Goal: Check status: Check status

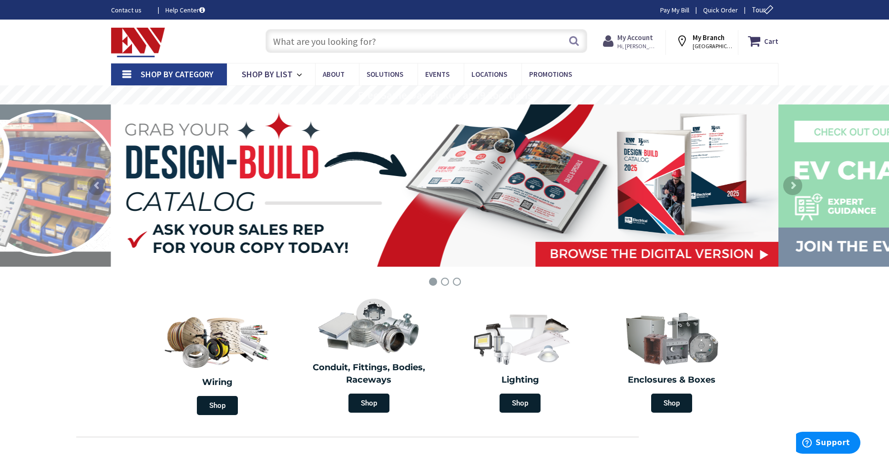
click at [646, 36] on strong "My Account" at bounding box center [635, 37] width 36 height 9
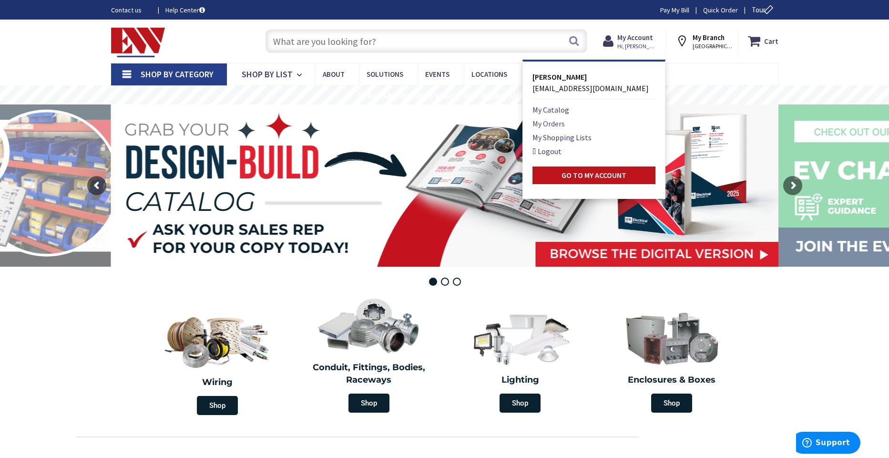
click at [550, 122] on link "My Orders" at bounding box center [548, 123] width 32 height 11
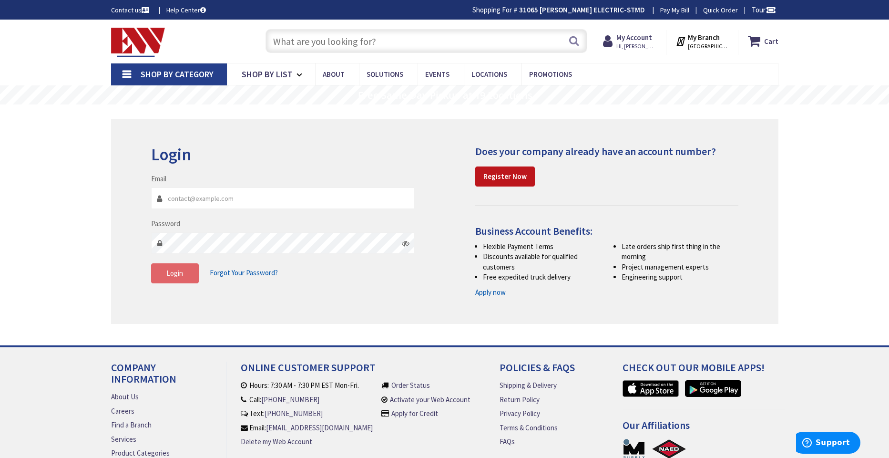
type input "[EMAIL_ADDRESS][DOMAIN_NAME]"
click at [176, 275] on span "Login" at bounding box center [174, 272] width 17 height 9
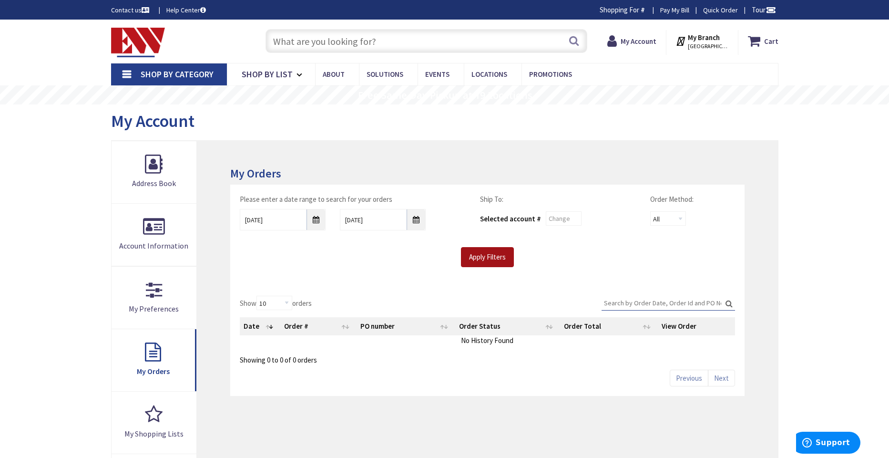
click at [473, 255] on input "Apply Filters" at bounding box center [487, 257] width 53 height 20
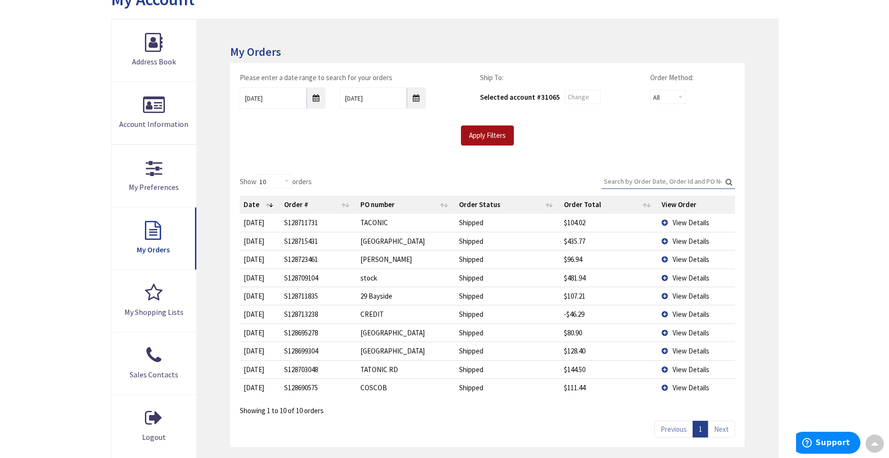
scroll to position [121, 0]
click at [679, 244] on span "View Details" at bounding box center [690, 241] width 37 height 9
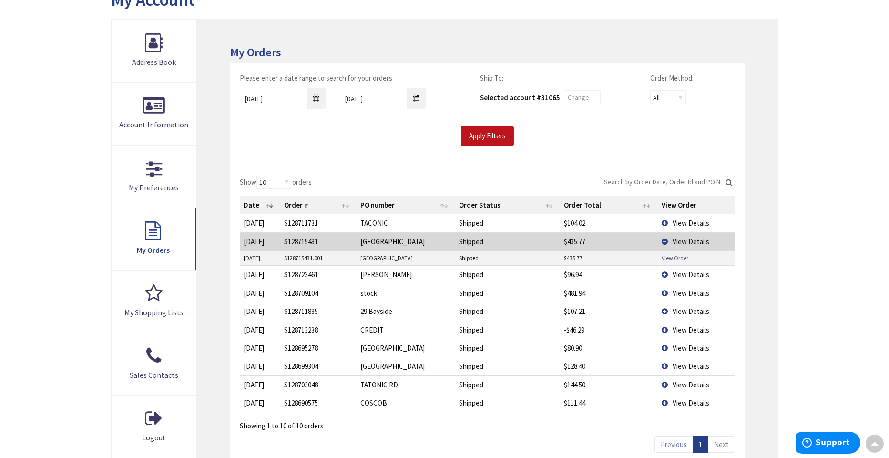
click at [672, 257] on link "View Order" at bounding box center [675, 258] width 27 height 8
click at [681, 275] on span "View Details" at bounding box center [690, 274] width 37 height 9
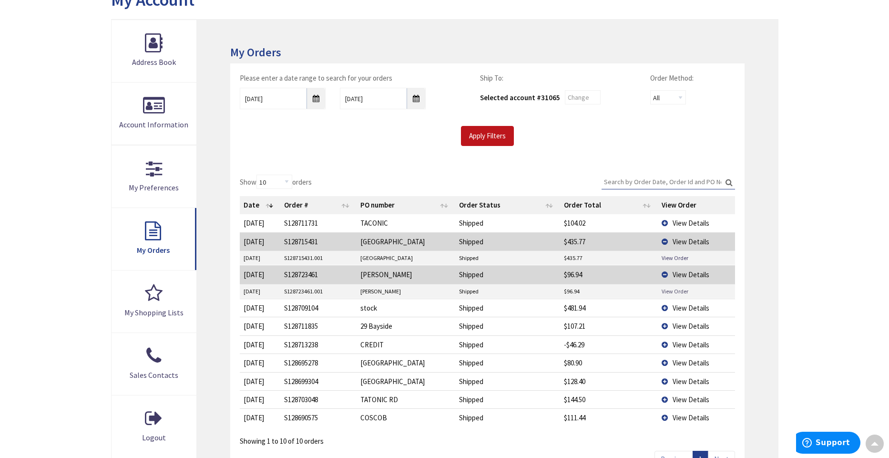
click at [668, 288] on link "View Order" at bounding box center [675, 291] width 27 height 8
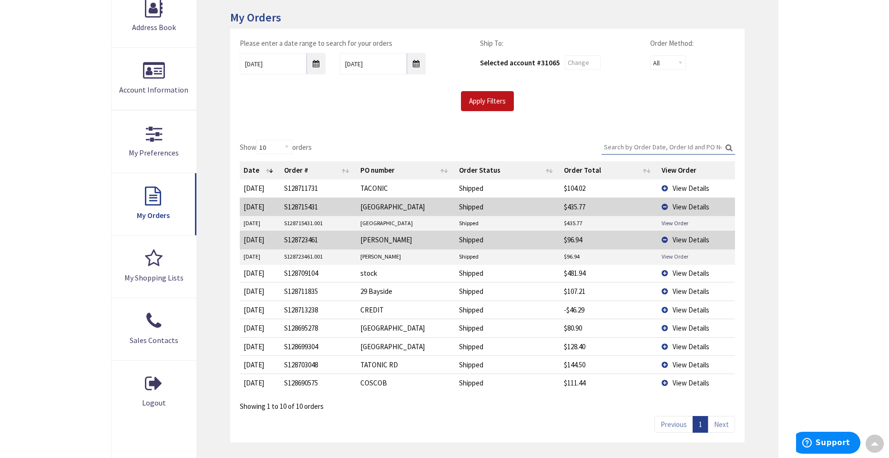
scroll to position [157, 0]
click at [312, 64] on input "8/31/2025" at bounding box center [283, 61] width 86 height 21
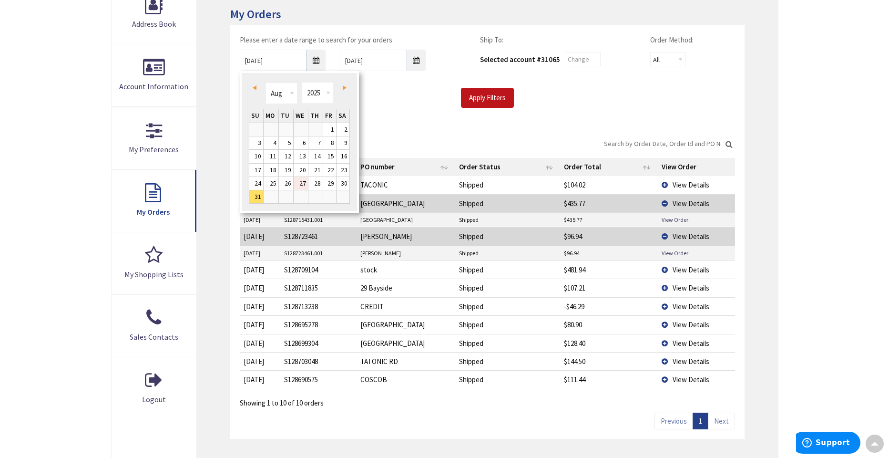
click at [299, 182] on link "27" at bounding box center [301, 183] width 14 height 13
type input "08/27/2025"
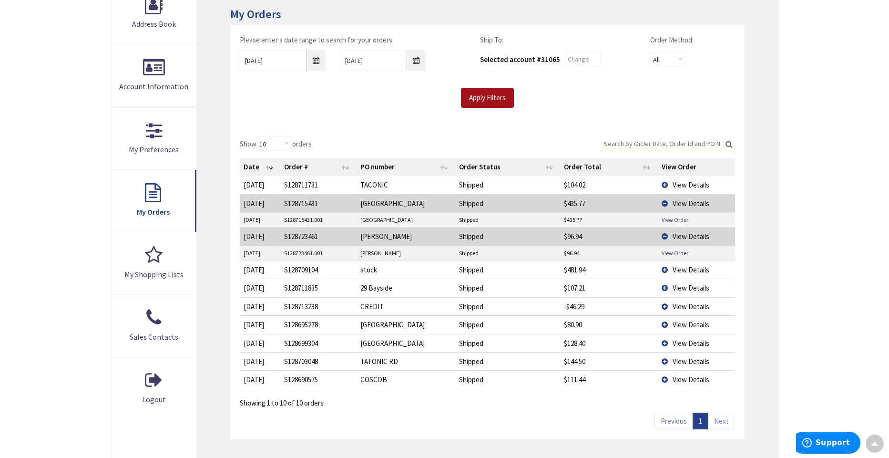
click at [485, 96] on input "Apply Filters" at bounding box center [487, 98] width 53 height 20
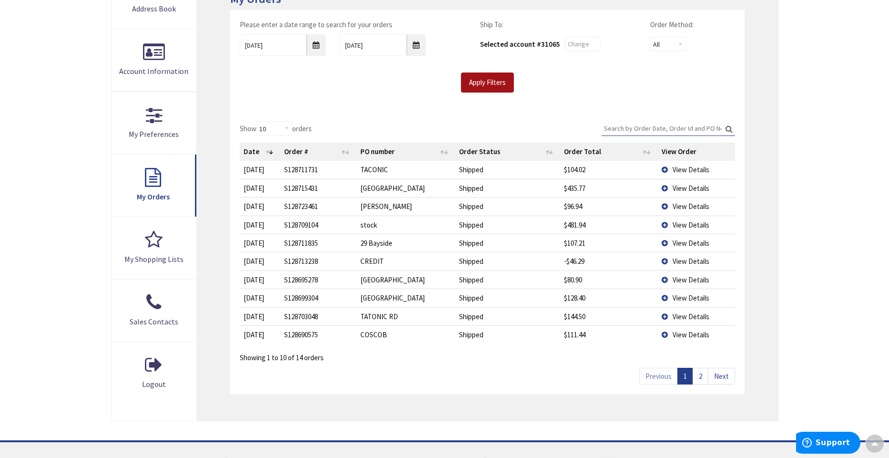
scroll to position [176, 0]
click at [702, 377] on link "2" at bounding box center [700, 374] width 16 height 17
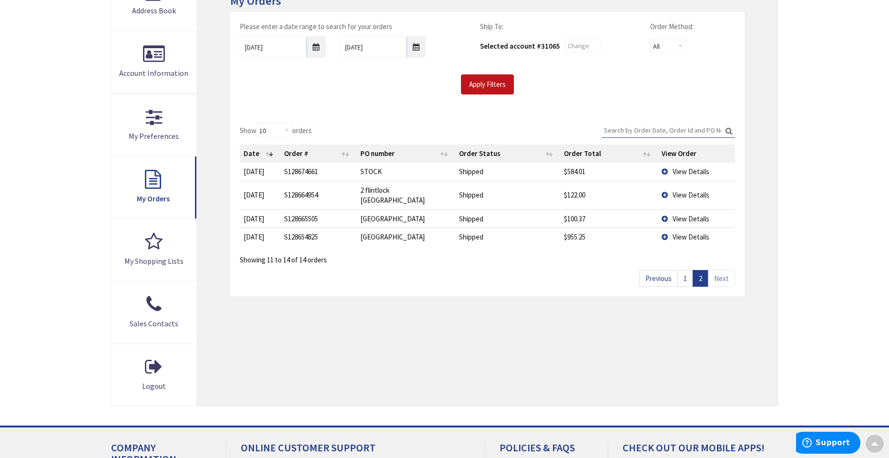
click at [683, 173] on span "View Details" at bounding box center [690, 171] width 37 height 9
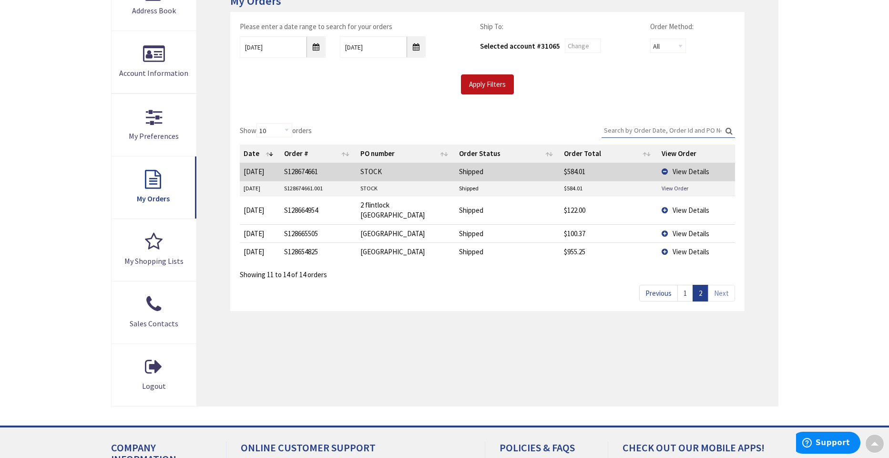
scroll to position [175, 0]
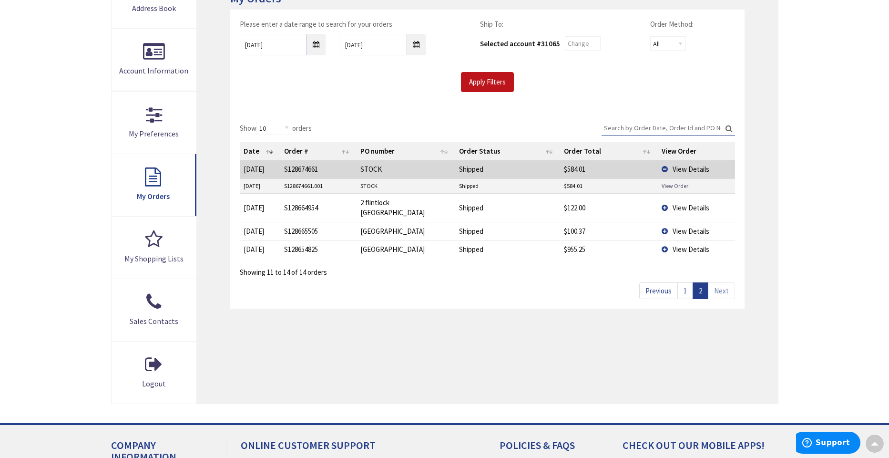
click at [682, 185] on link "View Order" at bounding box center [675, 186] width 27 height 8
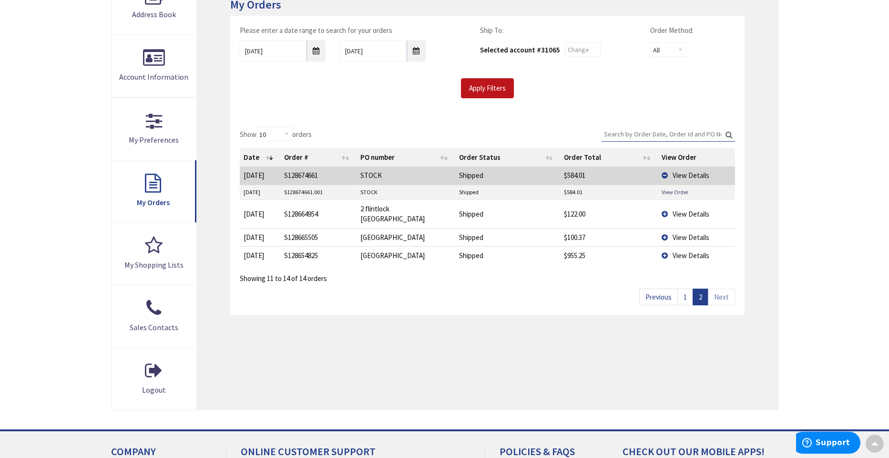
click at [686, 233] on span "View Details" at bounding box center [690, 237] width 37 height 9
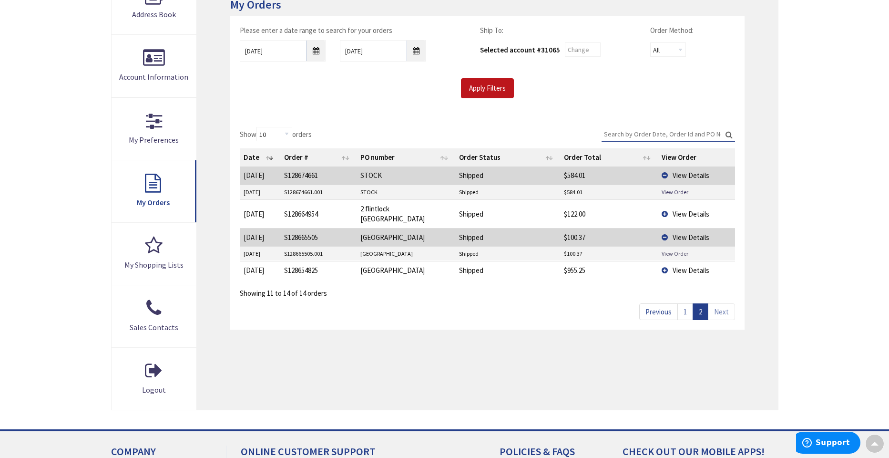
click at [679, 249] on link "View Order" at bounding box center [675, 253] width 27 height 8
click at [685, 303] on link "1" at bounding box center [685, 311] width 16 height 17
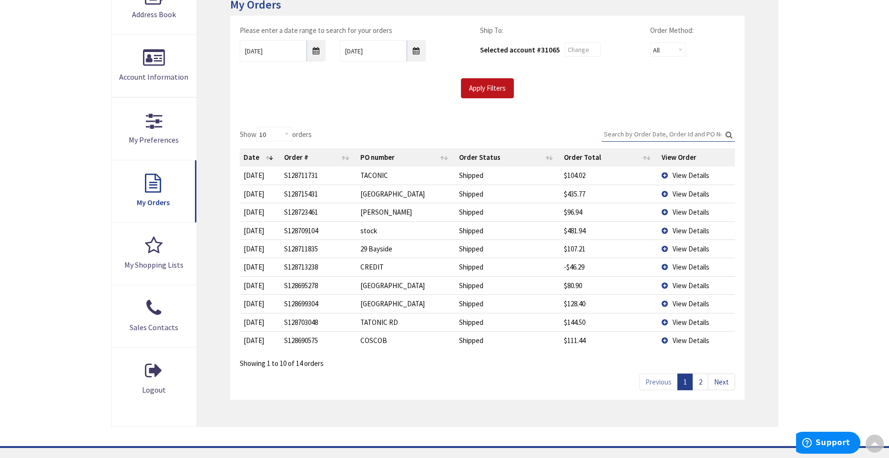
scroll to position [170, 0]
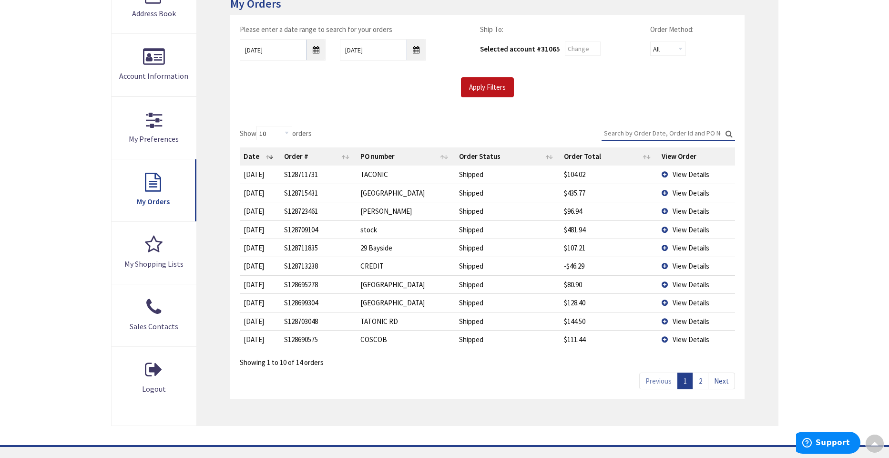
click at [663, 305] on td "View Details" at bounding box center [696, 302] width 77 height 18
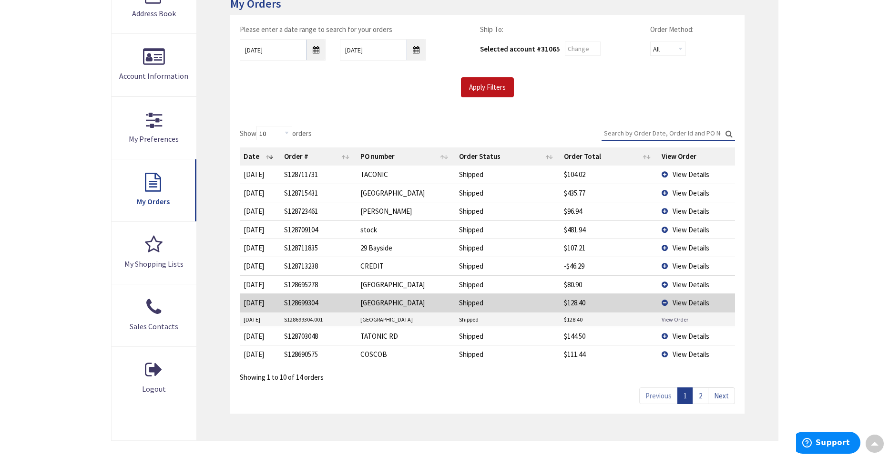
click at [666, 319] on link "View Order" at bounding box center [675, 319] width 27 height 8
click at [682, 356] on span "View Details" at bounding box center [690, 353] width 37 height 9
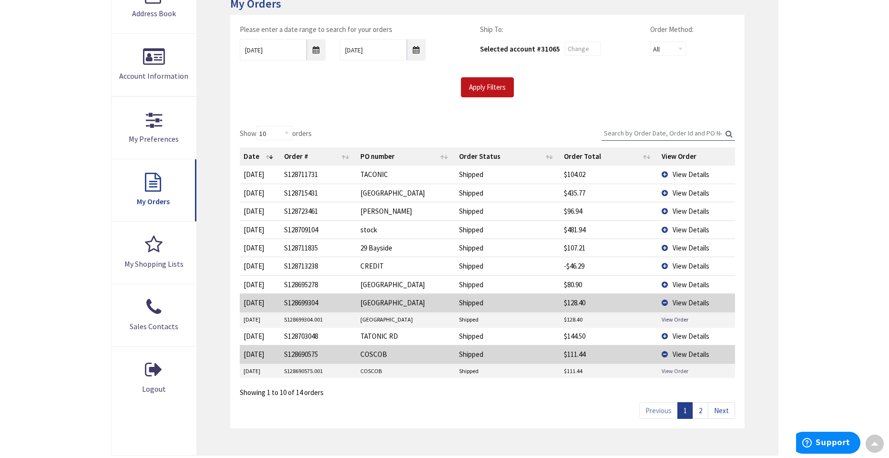
click at [677, 369] on link "View Order" at bounding box center [675, 371] width 27 height 8
click at [672, 336] on span "View Details" at bounding box center [690, 335] width 37 height 9
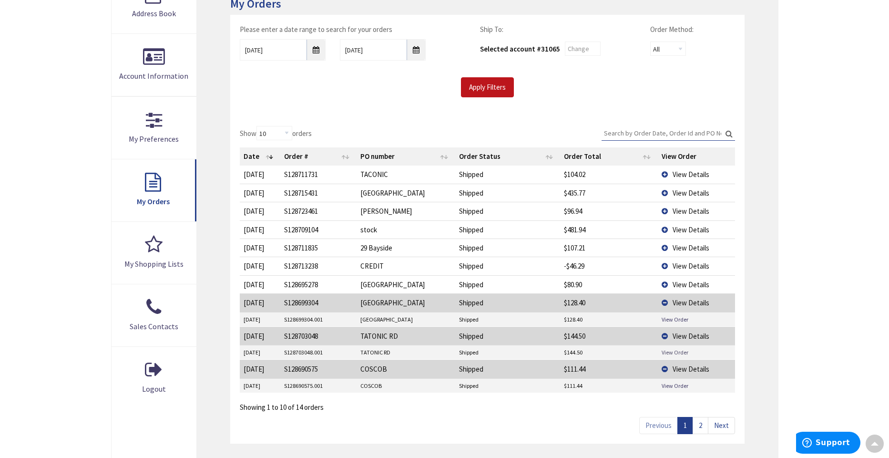
click at [671, 351] on link "View Order" at bounding box center [675, 352] width 27 height 8
click at [677, 173] on span "View Details" at bounding box center [690, 174] width 37 height 9
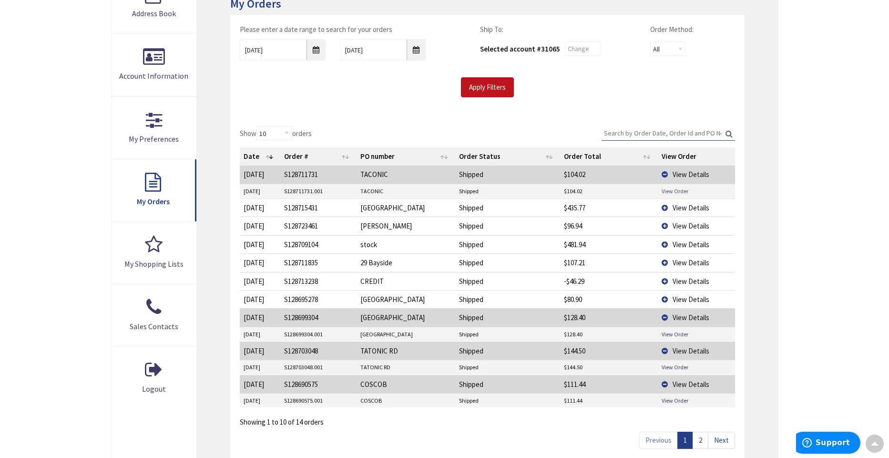
click at [670, 193] on link "View Order" at bounding box center [675, 191] width 27 height 8
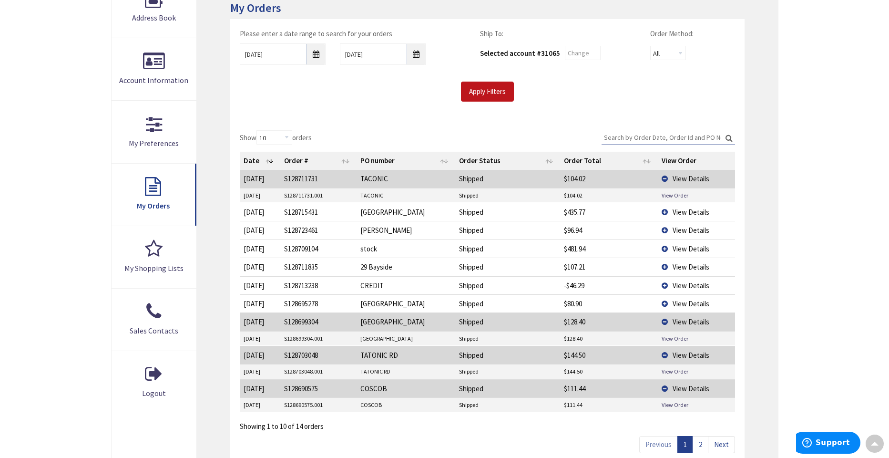
click at [676, 214] on span "View Details" at bounding box center [690, 211] width 37 height 9
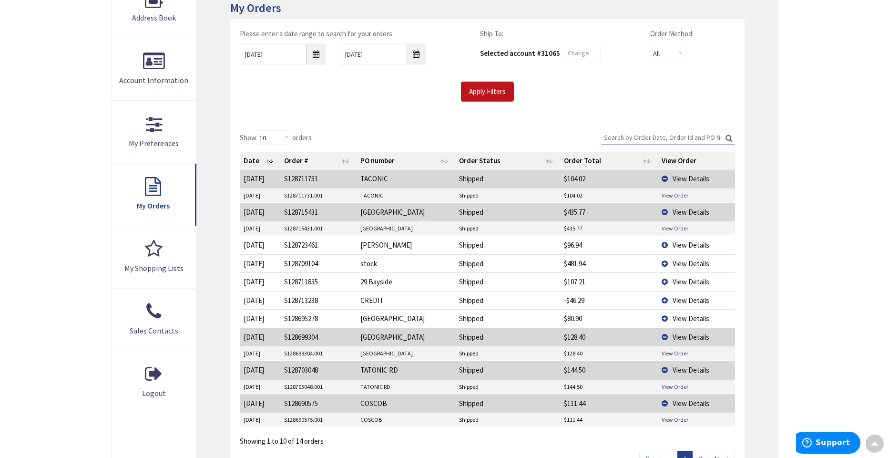
click at [671, 230] on link "View Order" at bounding box center [675, 228] width 27 height 8
click at [681, 265] on span "View Details" at bounding box center [690, 263] width 37 height 9
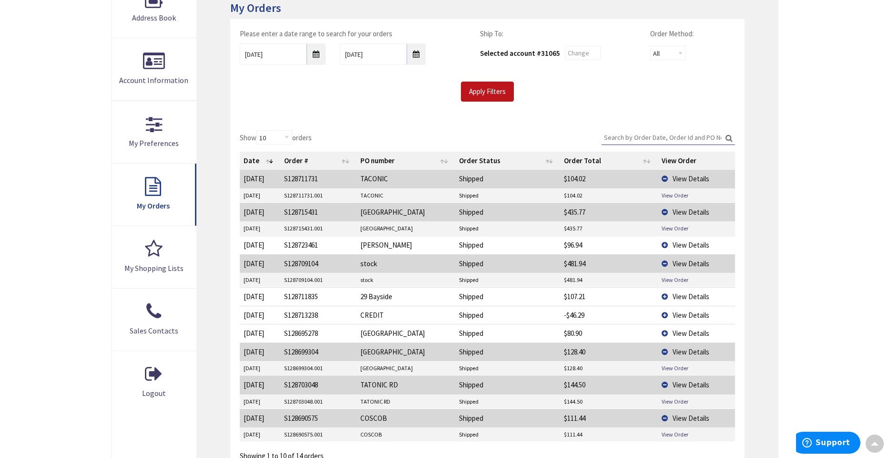
scroll to position [164, 0]
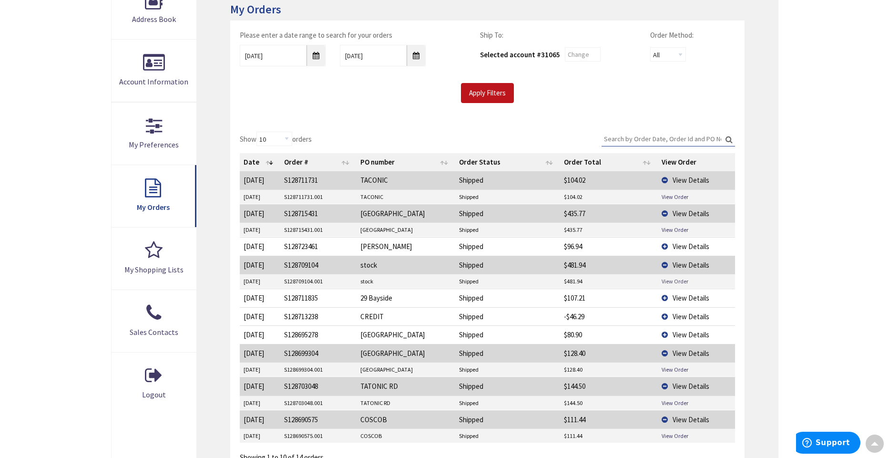
click at [674, 279] on link "View Order" at bounding box center [675, 281] width 27 height 8
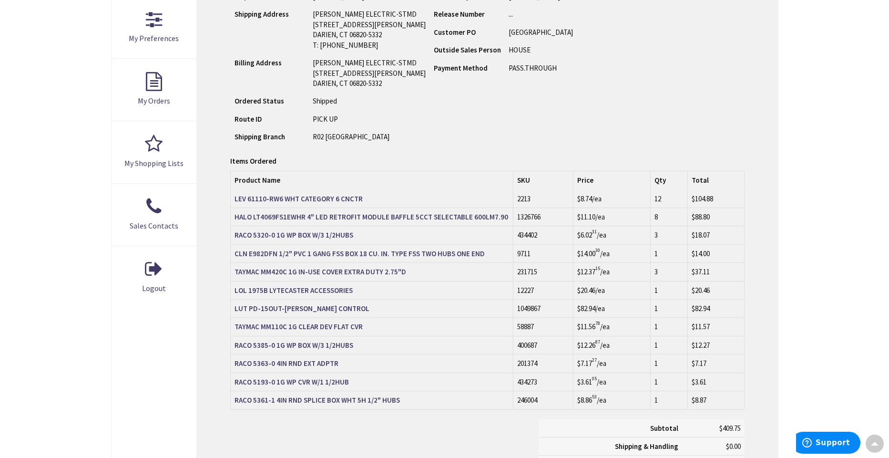
scroll to position [271, 0]
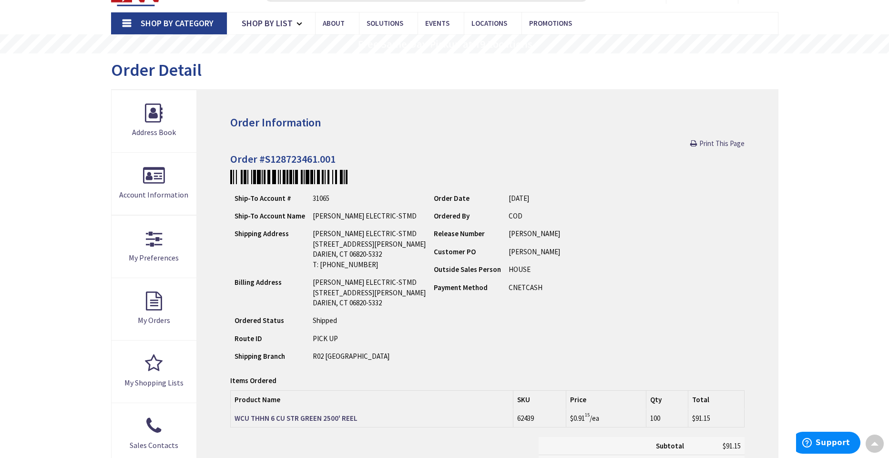
scroll to position [47, 0]
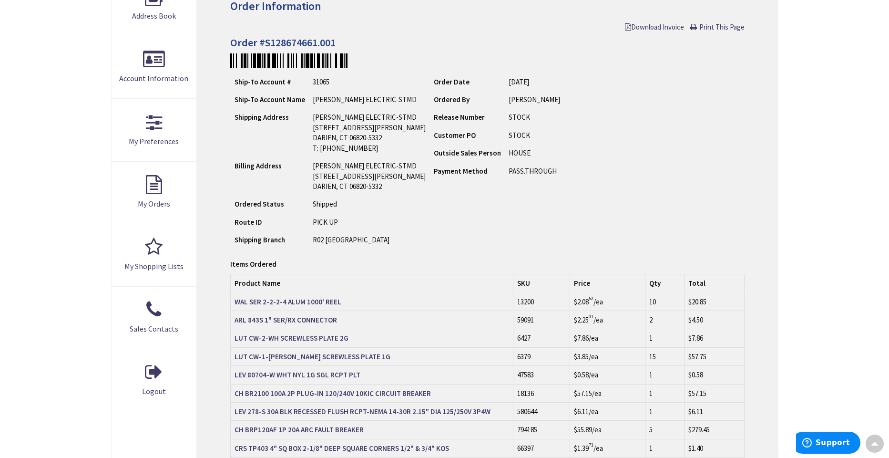
scroll to position [151, 0]
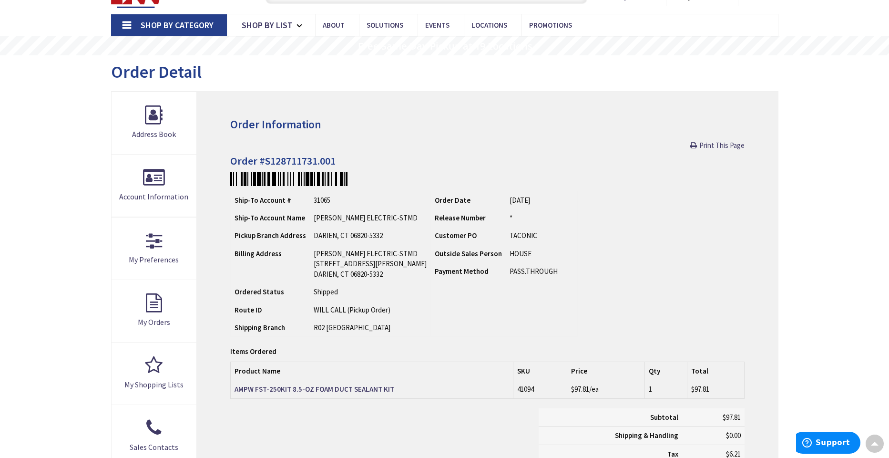
scroll to position [49, 0]
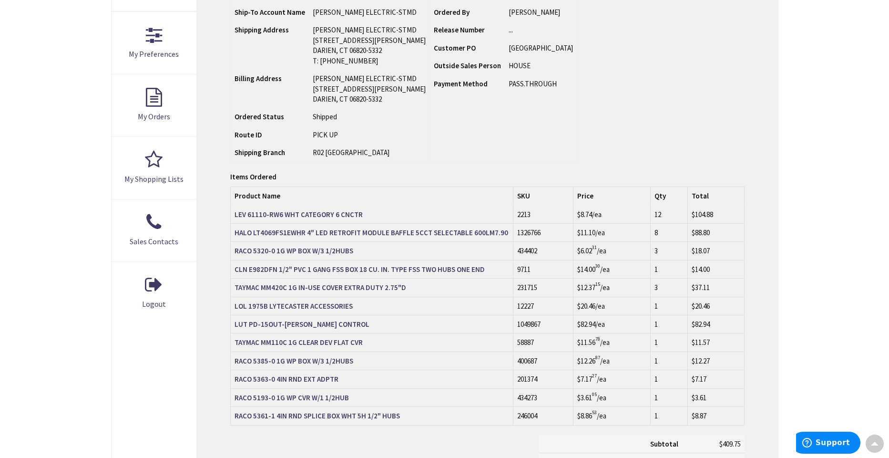
scroll to position [255, 0]
